Goal: Transaction & Acquisition: Purchase product/service

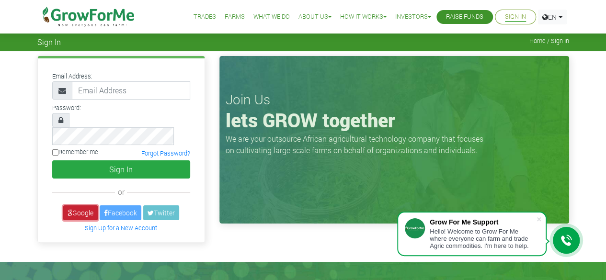
click at [81, 205] on link "Google" at bounding box center [80, 212] width 34 height 15
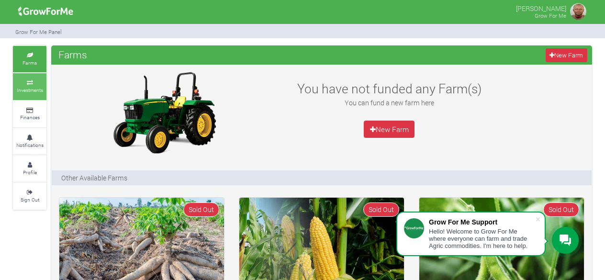
click at [31, 91] on small "Investments" at bounding box center [30, 90] width 26 height 7
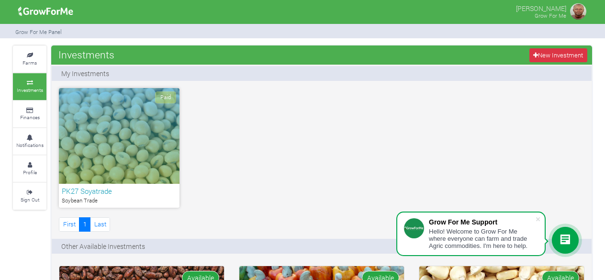
click at [136, 136] on div "Paid" at bounding box center [119, 136] width 121 height 96
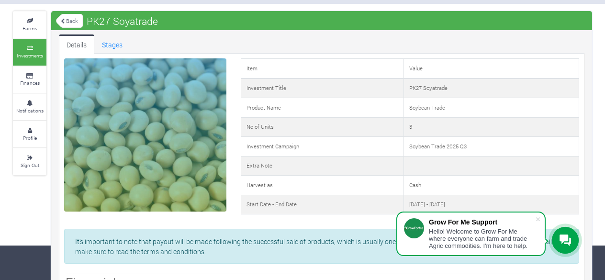
scroll to position [54, 0]
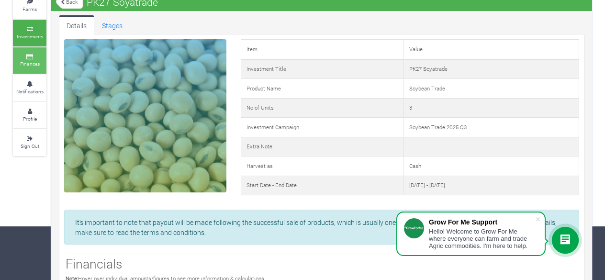
click at [31, 62] on small "Finances" at bounding box center [30, 63] width 20 height 7
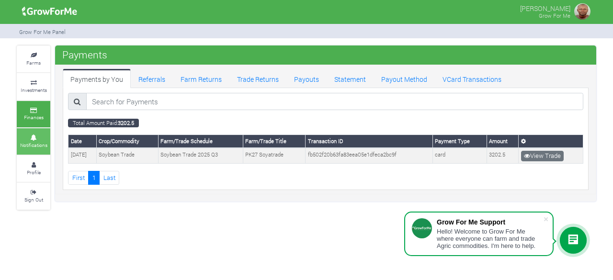
click at [33, 138] on link "Notifications" at bounding box center [34, 141] width 34 height 26
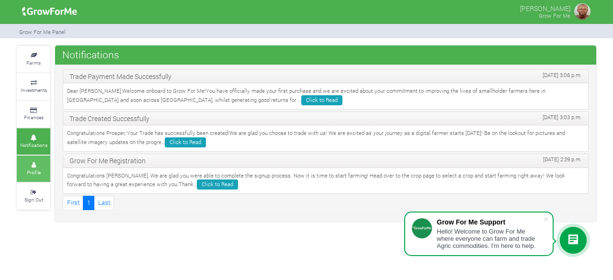
click at [33, 164] on icon at bounding box center [33, 165] width 29 height 5
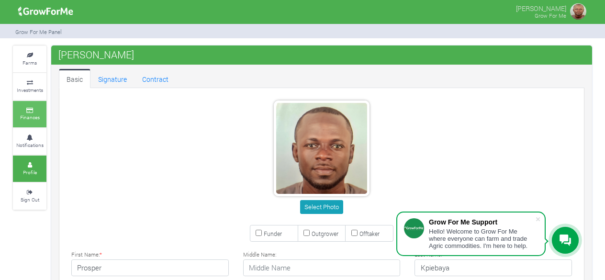
type input "54 303 4872"
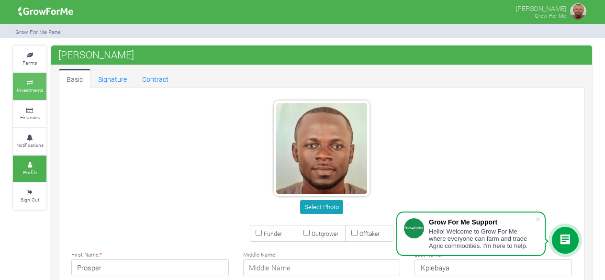
click at [29, 90] on small "Investments" at bounding box center [30, 90] width 26 height 7
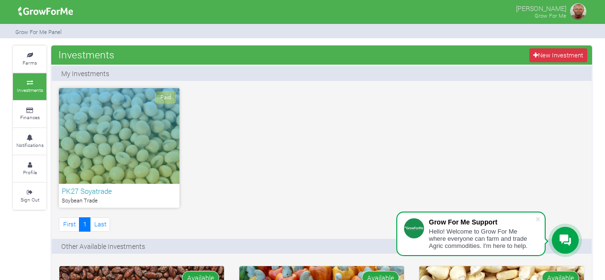
click at [148, 137] on div "Paid" at bounding box center [119, 136] width 121 height 96
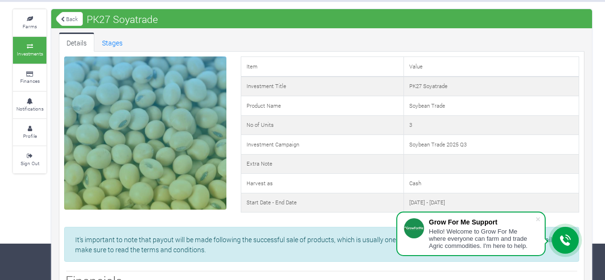
scroll to position [38, 0]
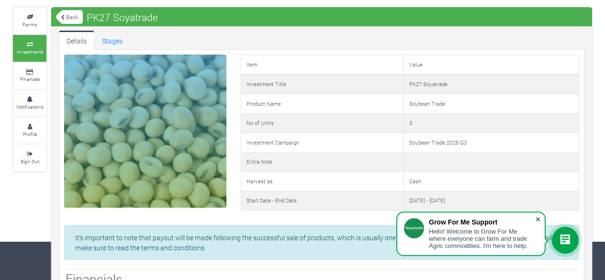
click at [536, 222] on span at bounding box center [538, 219] width 10 height 10
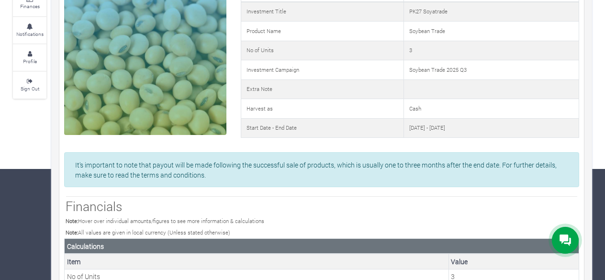
scroll to position [34, 0]
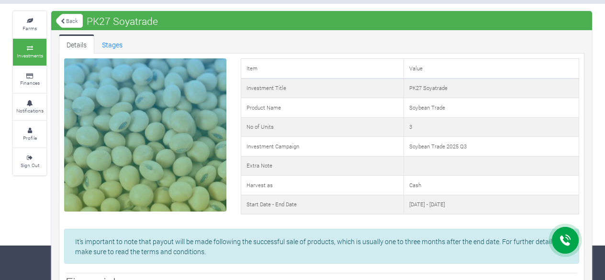
click at [38, 47] on icon at bounding box center [29, 48] width 29 height 5
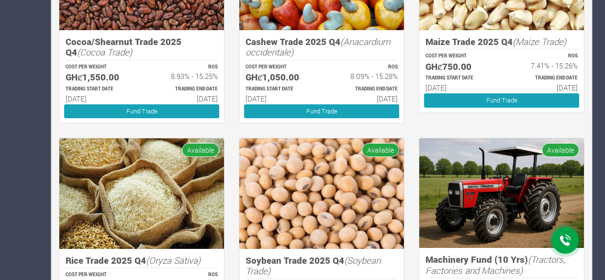
scroll to position [364, 0]
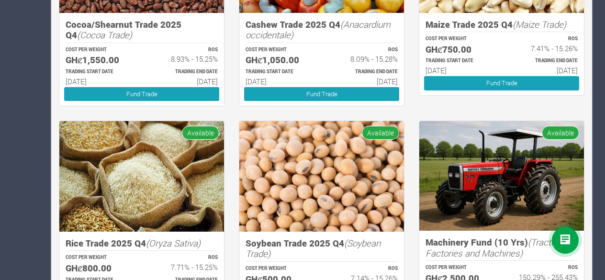
click at [308, 157] on img at bounding box center [321, 176] width 165 height 111
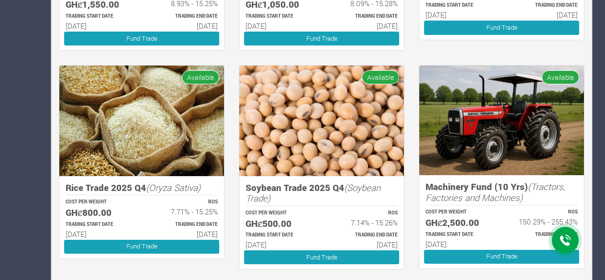
scroll to position [440, 0]
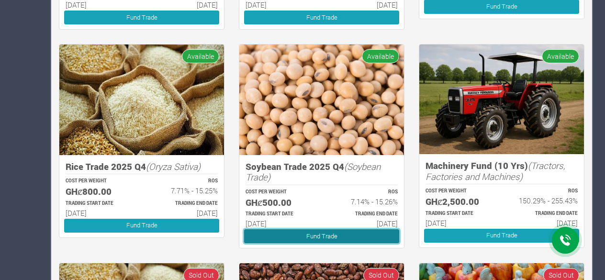
click at [298, 238] on link "Fund Trade" at bounding box center [321, 236] width 155 height 14
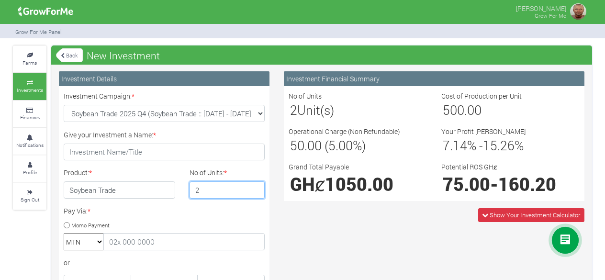
click at [255, 184] on input "2" at bounding box center [228, 189] width 76 height 17
click at [255, 184] on input "3" at bounding box center [228, 189] width 76 height 17
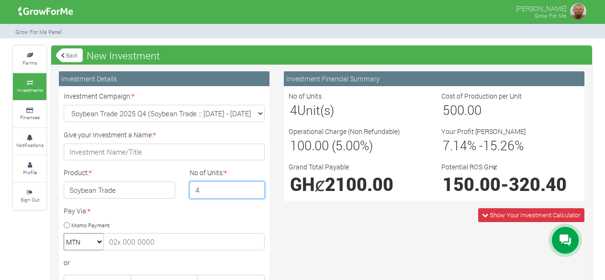
click at [255, 184] on input "4" at bounding box center [228, 189] width 76 height 17
click at [255, 184] on input "5" at bounding box center [228, 189] width 76 height 17
click at [255, 184] on input "6" at bounding box center [228, 189] width 76 height 17
click at [254, 188] on input "7" at bounding box center [228, 189] width 76 height 17
click at [253, 191] on input "6" at bounding box center [228, 189] width 76 height 17
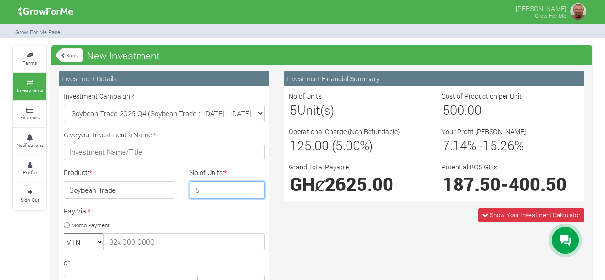
click at [253, 191] on input "5" at bounding box center [228, 189] width 76 height 17
click at [253, 191] on input "4" at bounding box center [228, 189] width 76 height 17
type input "3"
click at [253, 191] on input "3" at bounding box center [228, 189] width 76 height 17
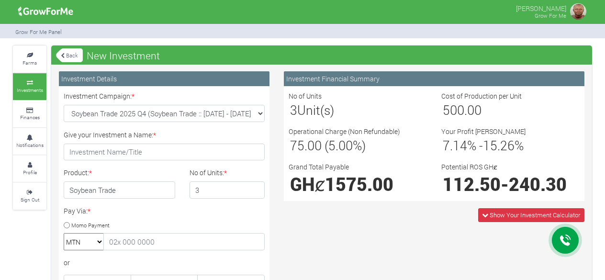
click at [67, 54] on link "Back" at bounding box center [69, 55] width 27 height 16
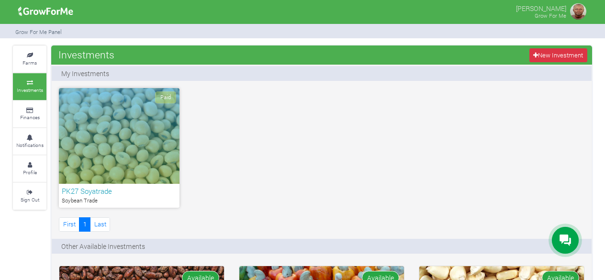
click at [580, 12] on img at bounding box center [578, 11] width 19 height 19
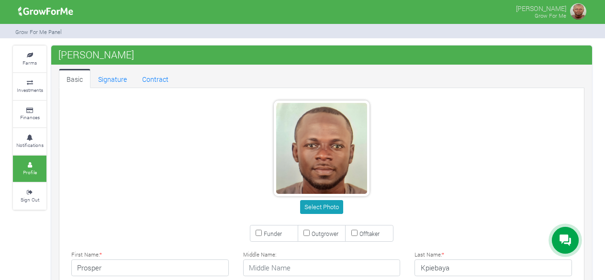
type input "54 303 4872"
click at [37, 199] on small "Sign Out" at bounding box center [30, 199] width 19 height 7
